Goal: Find specific page/section: Find specific page/section

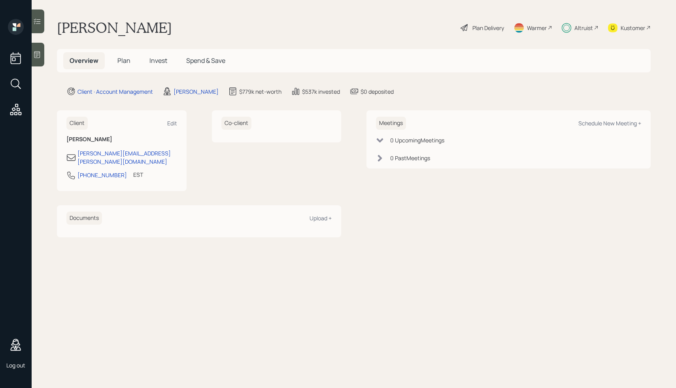
click at [629, 29] on div "Kustomer" at bounding box center [633, 28] width 25 height 8
